Goal: Information Seeking & Learning: Learn about a topic

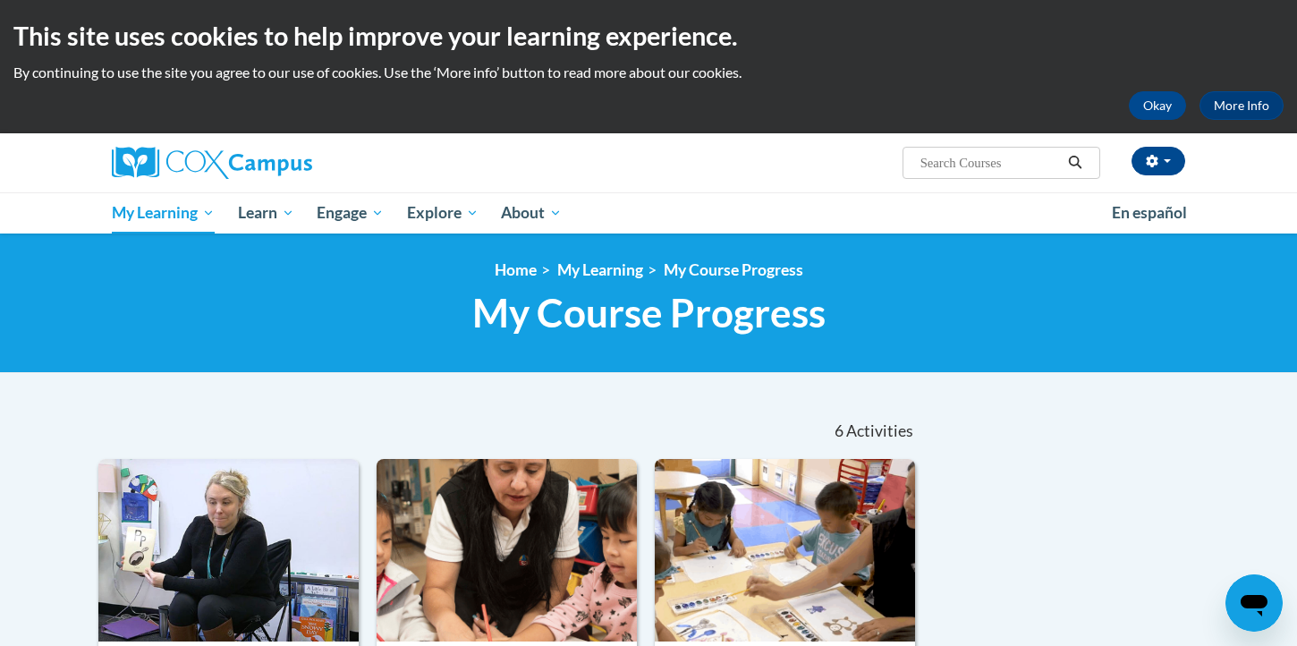
click at [964, 170] on input "Search..." at bounding box center [990, 162] width 143 height 21
type input "many jobs of y"
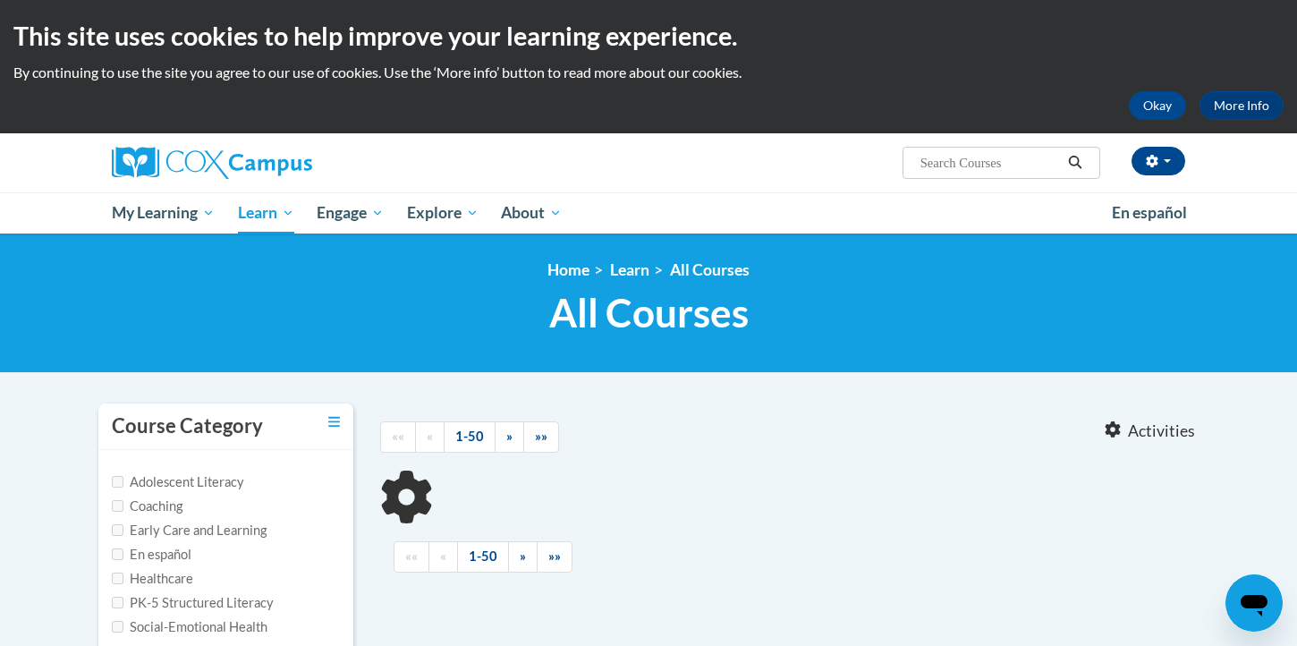
type input "many jobs of y"
click at [1075, 159] on icon "Search" at bounding box center [1075, 162] width 16 height 13
type input "many jobs of y"
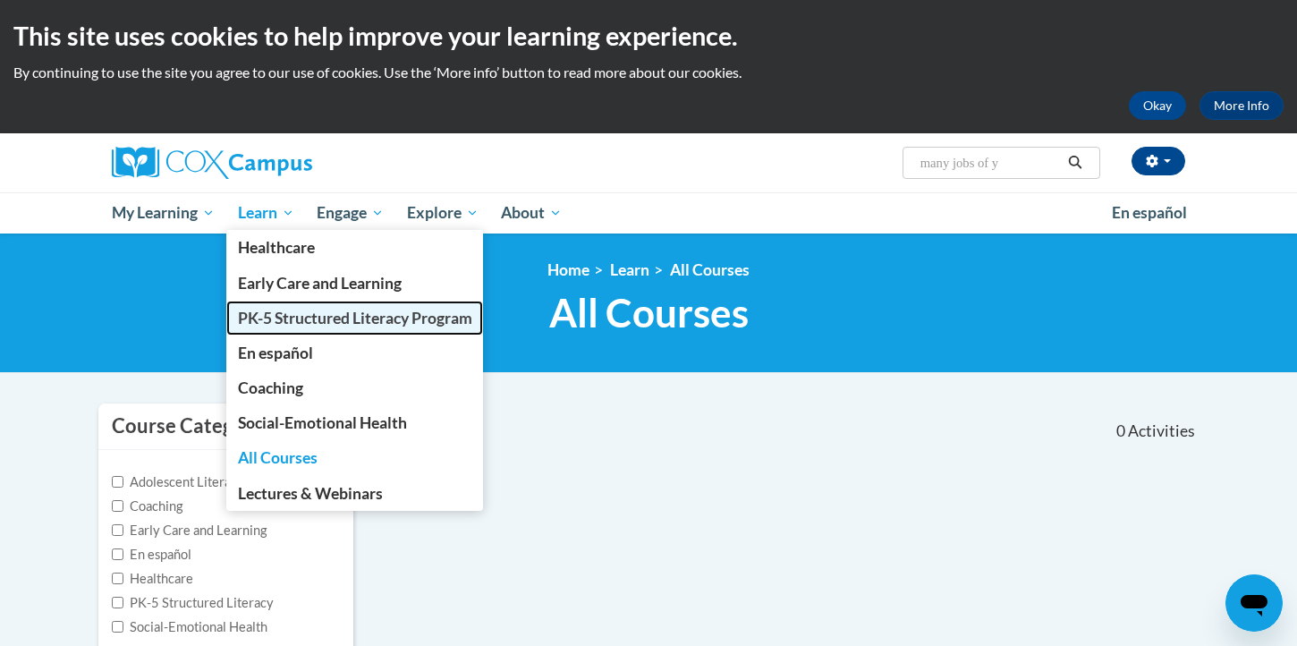
click at [295, 321] on span "PK-5 Structured Literacy Program" at bounding box center [355, 318] width 234 height 19
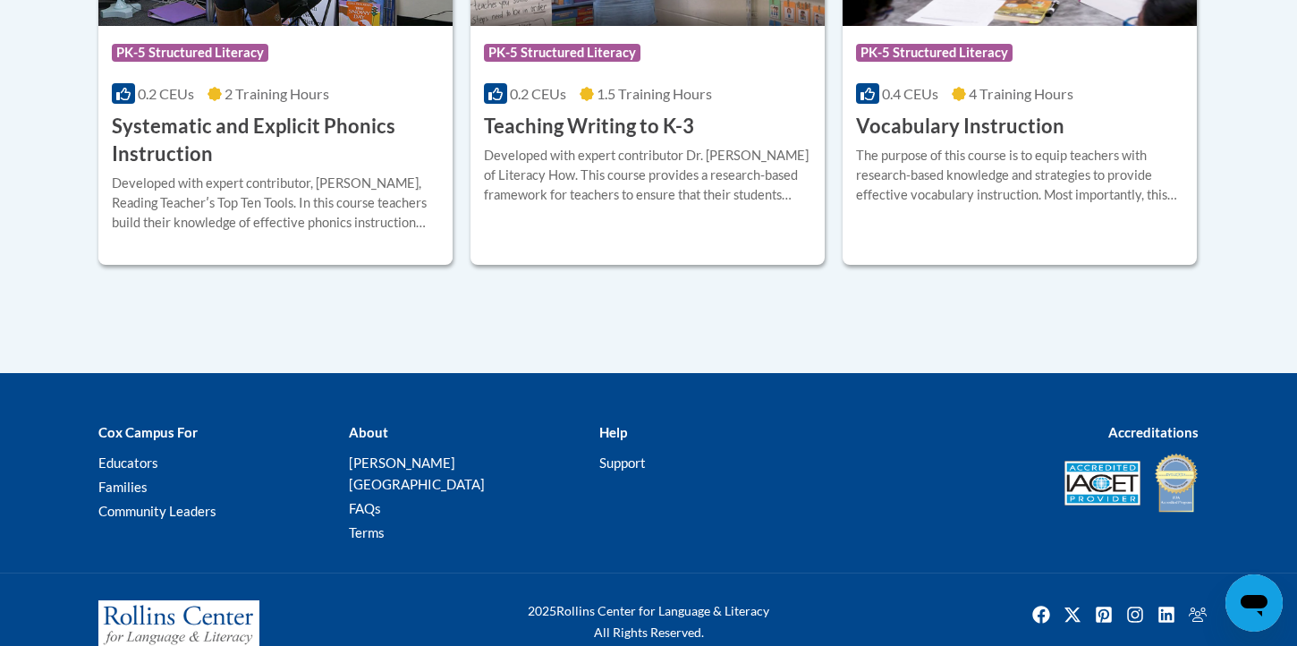
scroll to position [2342, 0]
